Goal: Check status: Check status

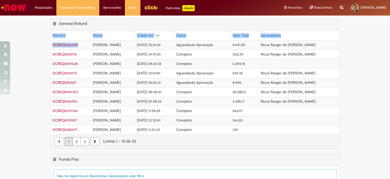
drag, startPoint x: 67, startPoint y: 45, endPoint x: 48, endPoint y: 45, distance: 18.8
click at [48, 45] on div "Exportar como PDF Exportar como Excel Exportar como CSV General Refund Tabela -…" at bounding box center [194, 85] width 297 height 135
drag, startPoint x: 77, startPoint y: 45, endPoint x: 50, endPoint y: 46, distance: 27.2
click at [51, 46] on td "DCREQ0166695" at bounding box center [71, 44] width 40 height 9
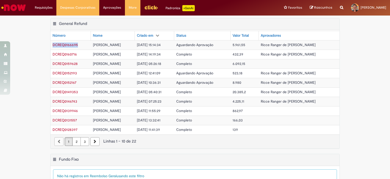
copy span "DCREQ0166695"
click at [131, 21] on div "Exportar como PDF Exportar como Excel Exportar como CSV General Refund Tabela -…" at bounding box center [195, 24] width 289 height 12
